Goal: Navigation & Orientation: Find specific page/section

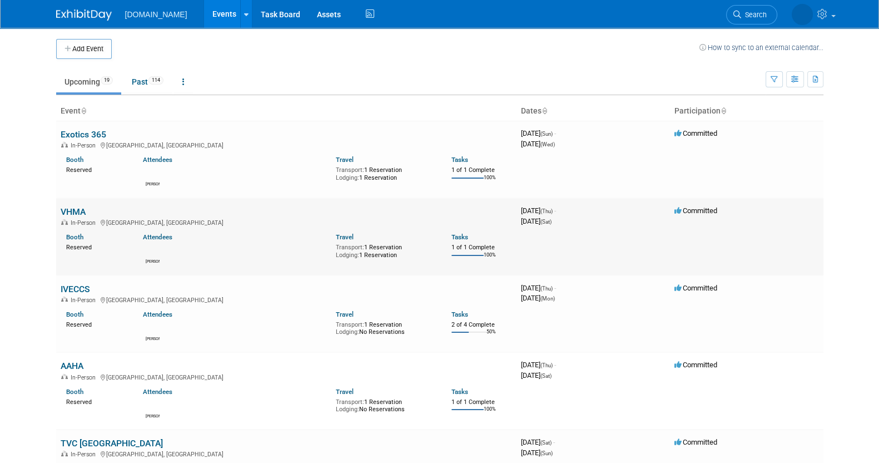
click at [77, 214] on link "VHMA" at bounding box center [73, 211] width 25 height 11
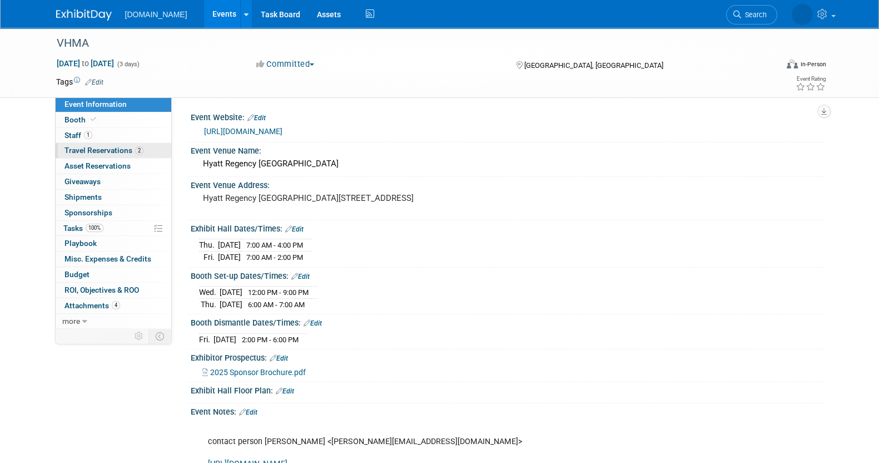
click at [102, 151] on span "Travel Reservations 2" at bounding box center [104, 150] width 79 height 9
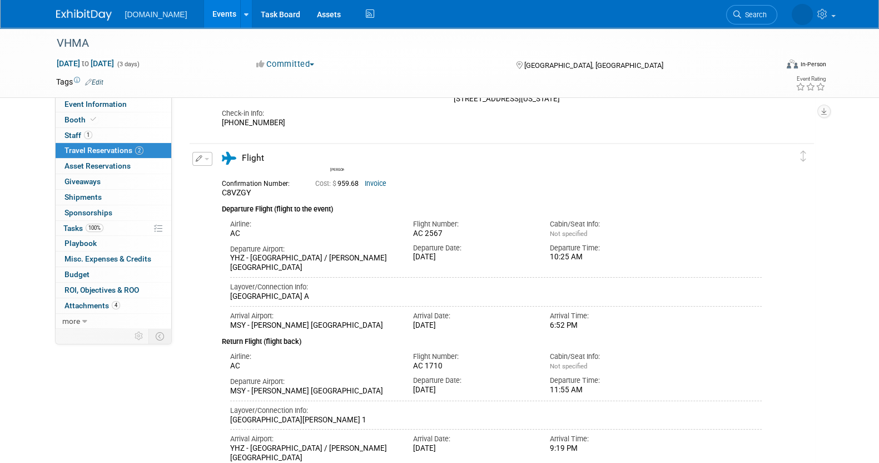
scroll to position [138, 0]
